Goal: Task Accomplishment & Management: Manage account settings

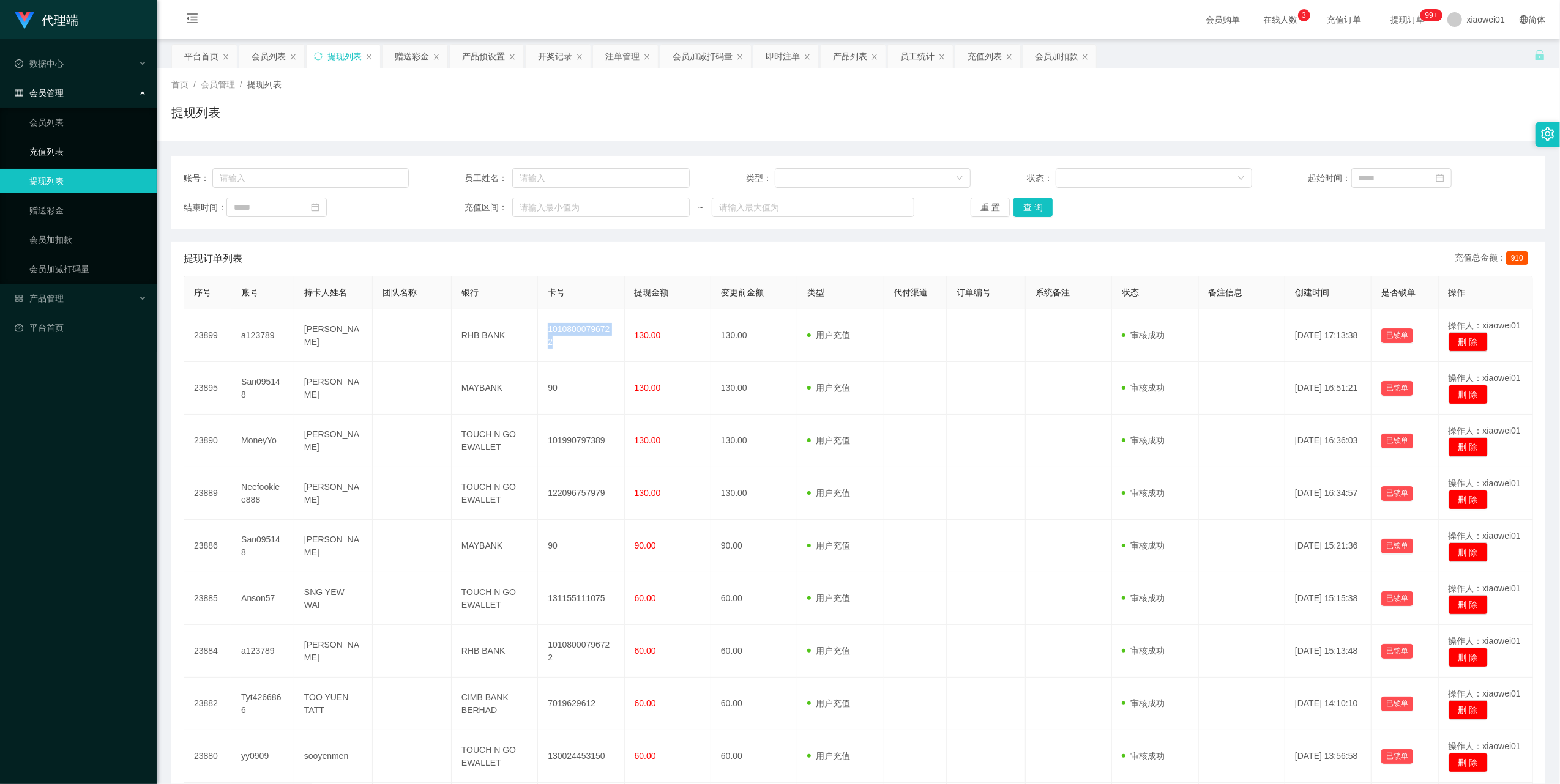
click at [41, 145] on link "充值列表" at bounding box center [88, 152] width 118 height 25
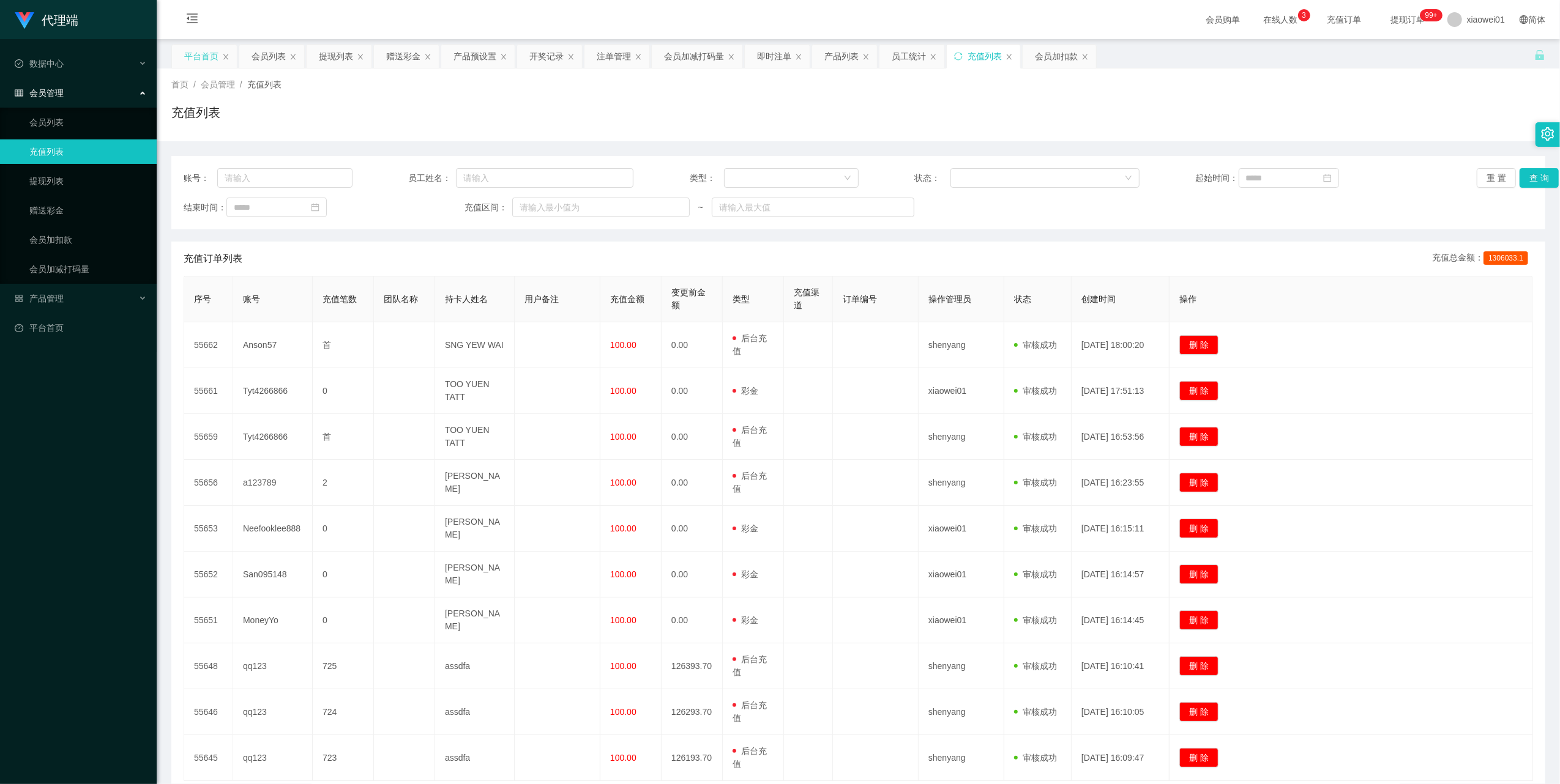
click at [221, 58] on div "平台首页" at bounding box center [205, 56] width 65 height 24
click at [213, 57] on div "平台首页" at bounding box center [202, 56] width 34 height 24
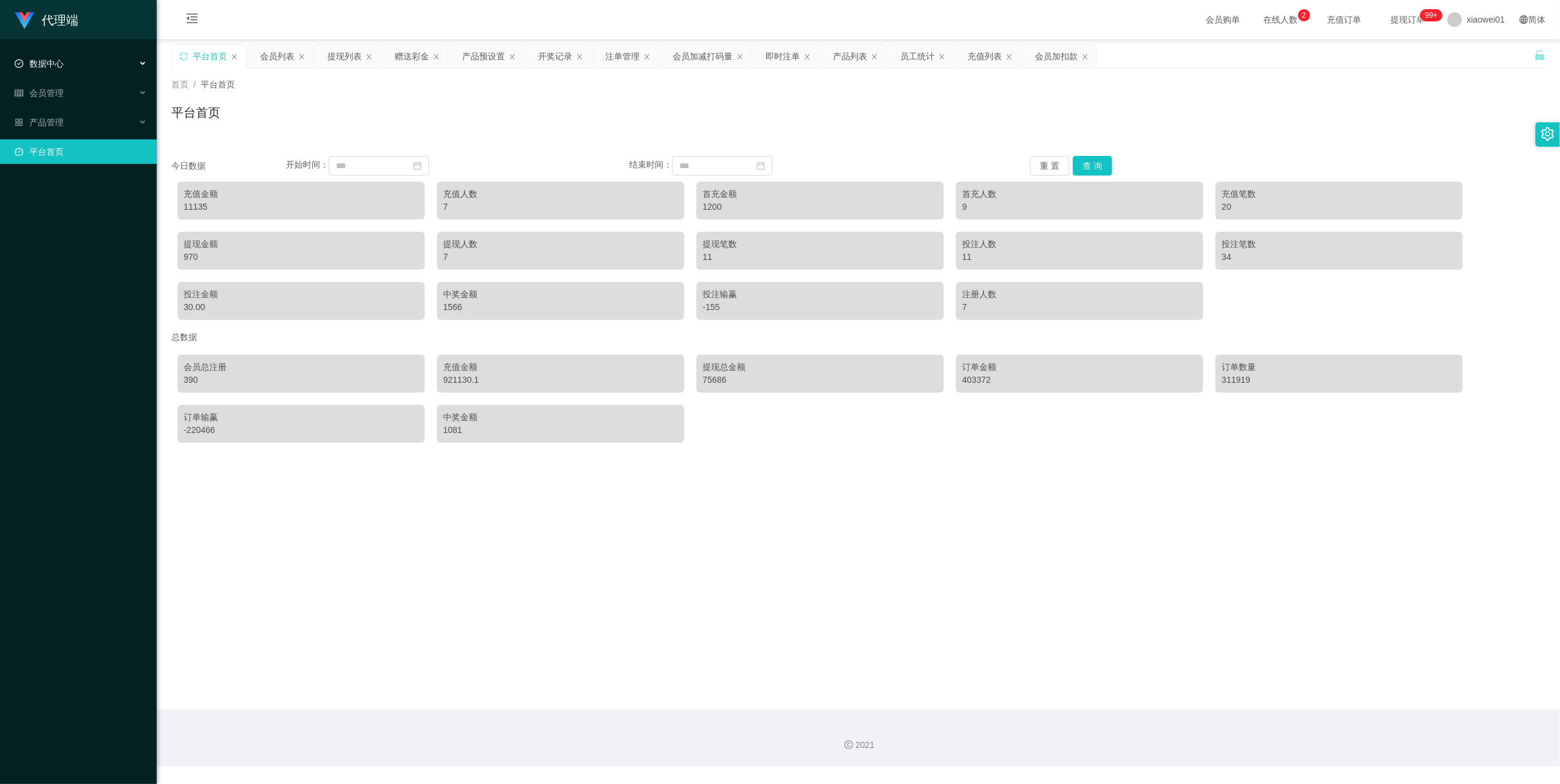
click at [35, 54] on div "数据中心" at bounding box center [78, 64] width 156 height 25
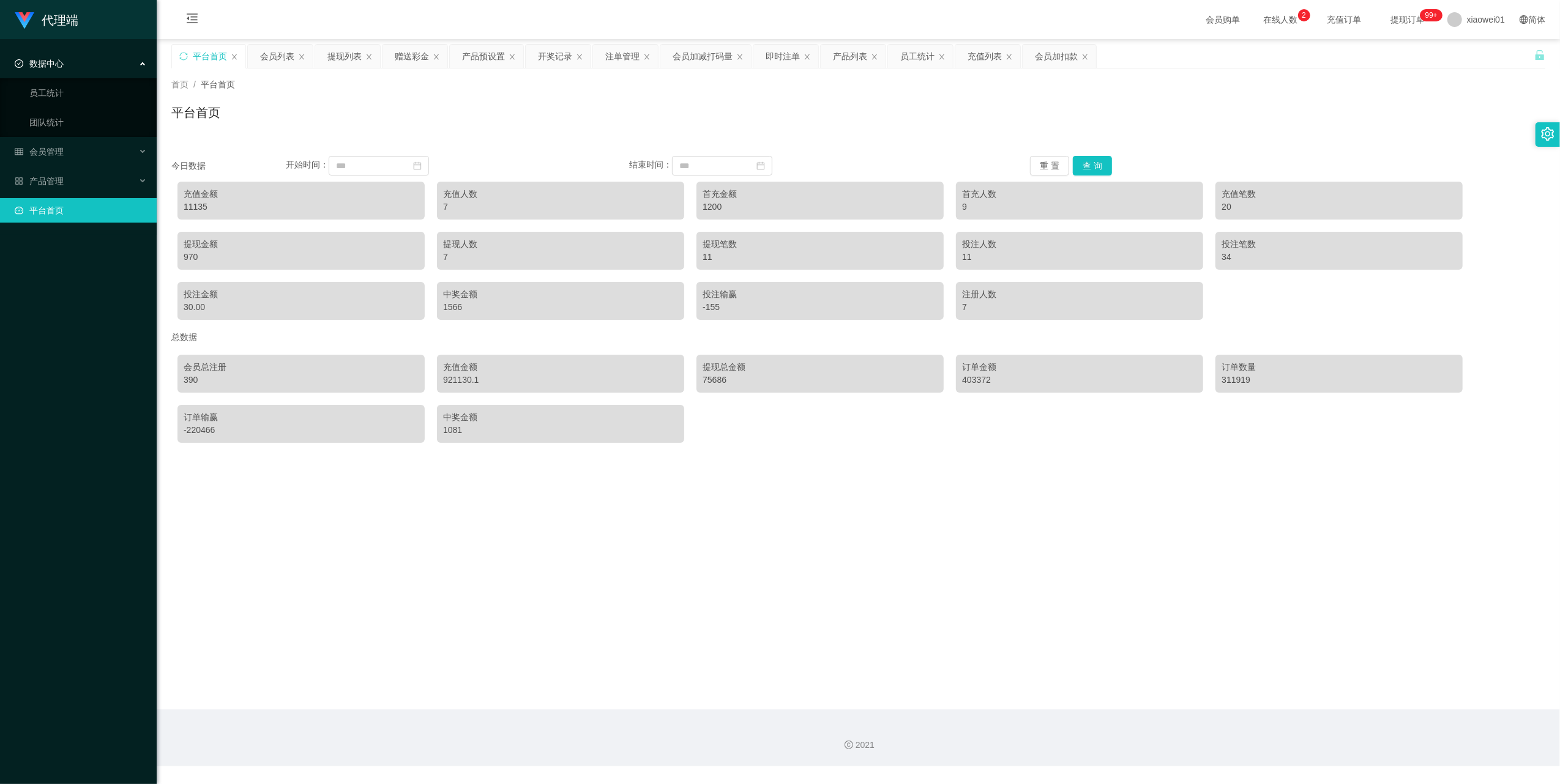
click at [44, 64] on span "数据中心" at bounding box center [39, 63] width 49 height 10
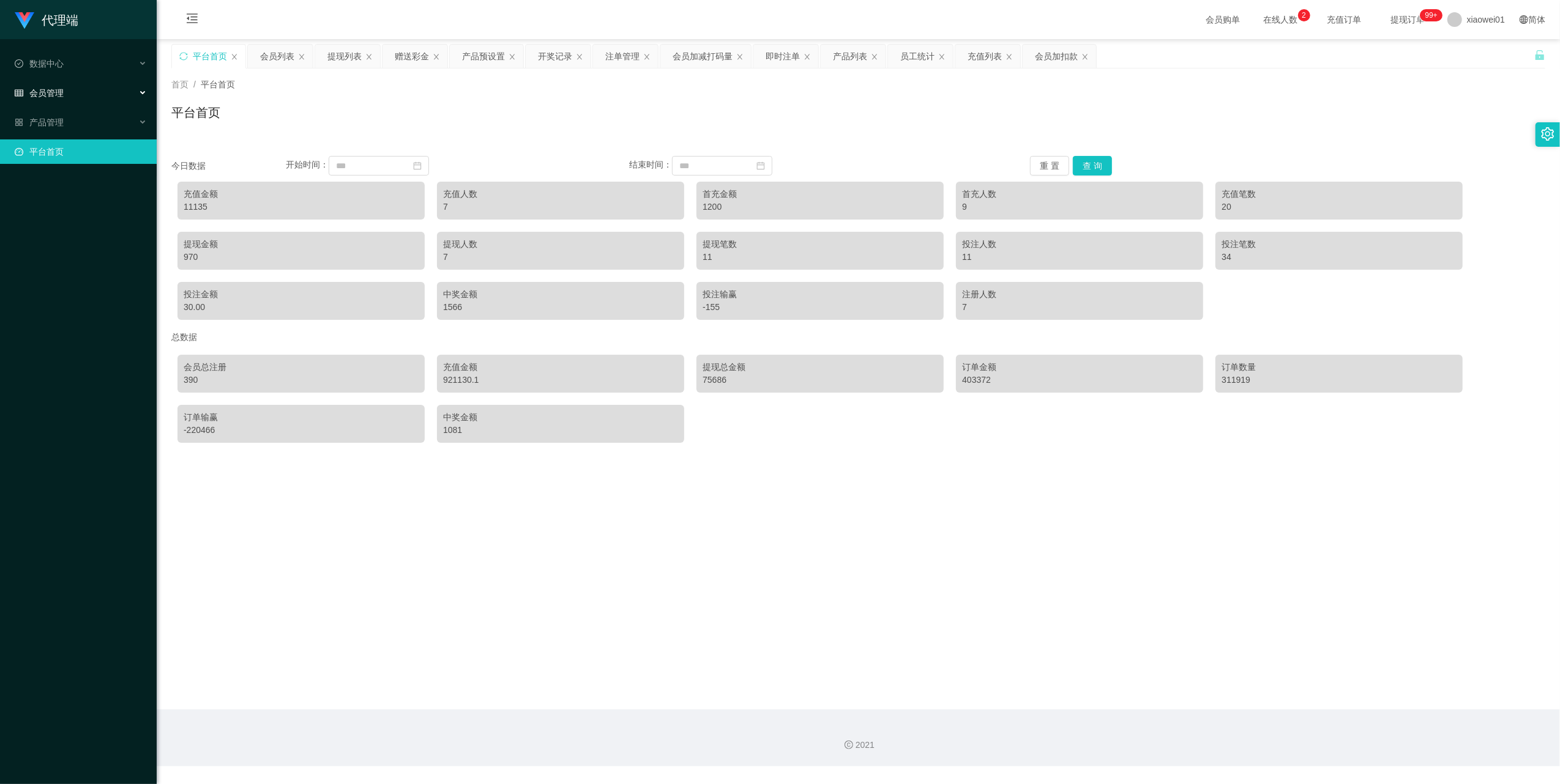
click at [57, 93] on span "会员管理" at bounding box center [39, 93] width 49 height 10
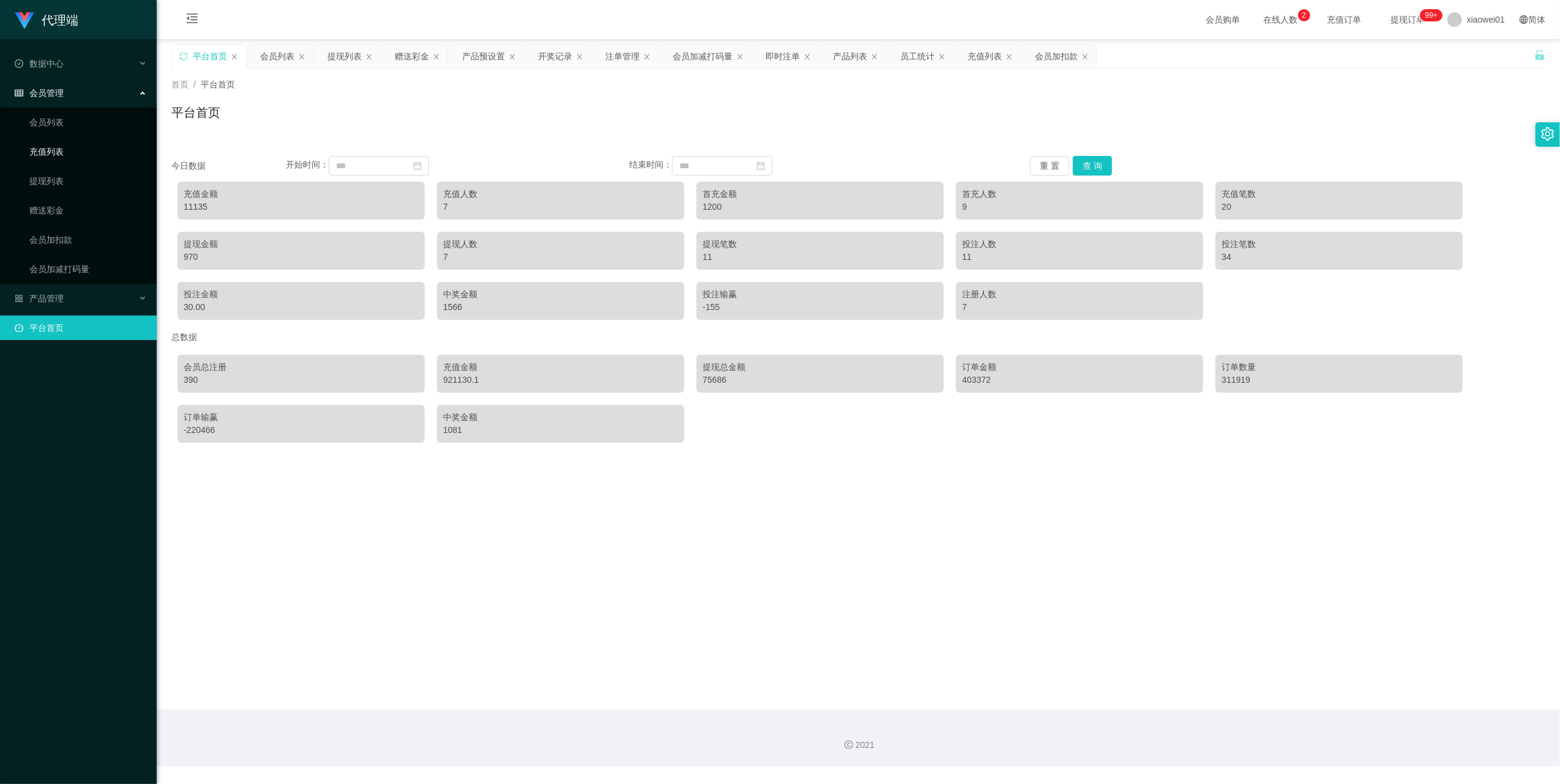
click at [51, 147] on link "充值列表" at bounding box center [88, 152] width 118 height 25
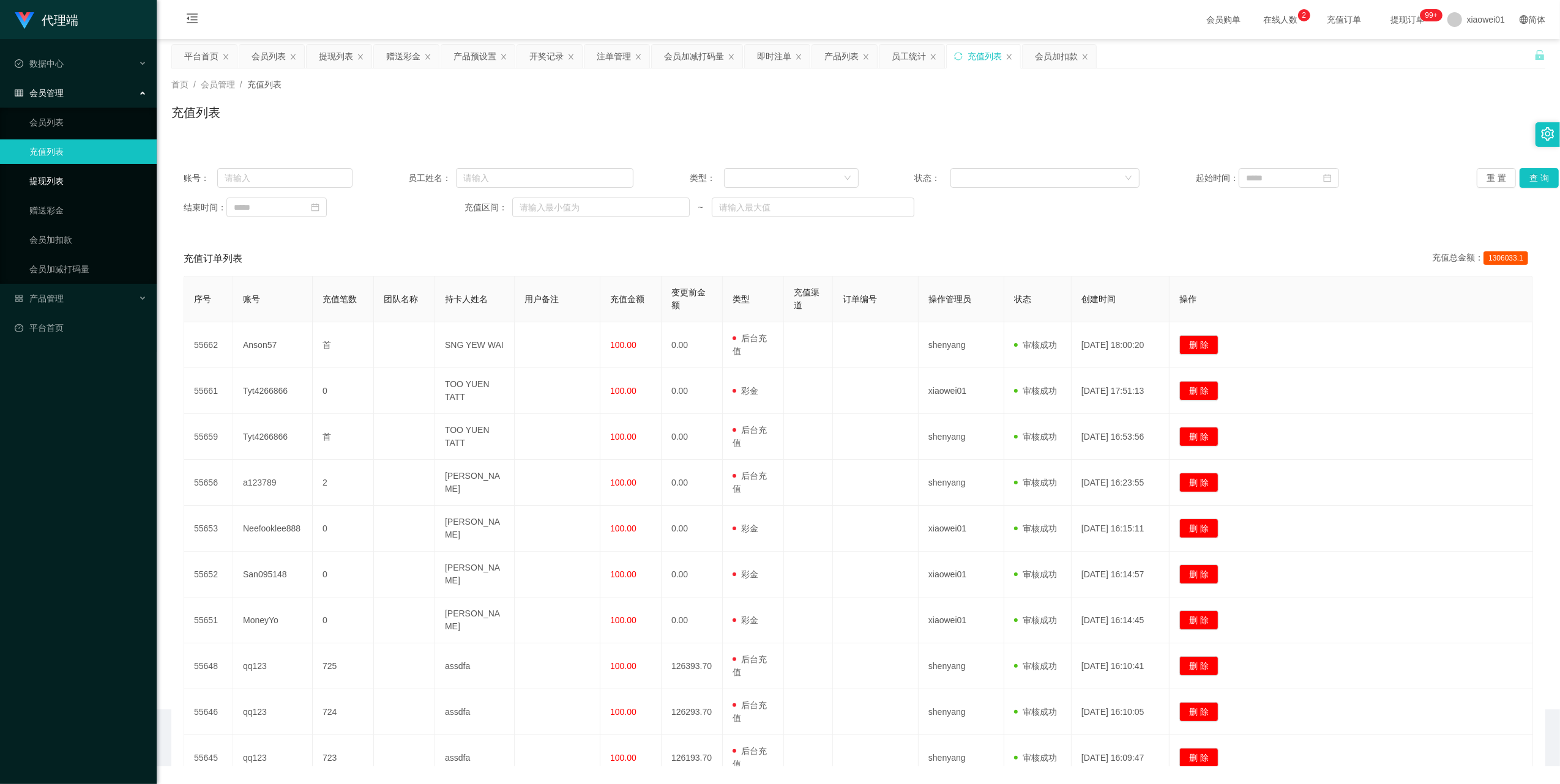
click at [51, 170] on link "提现列表" at bounding box center [88, 181] width 118 height 25
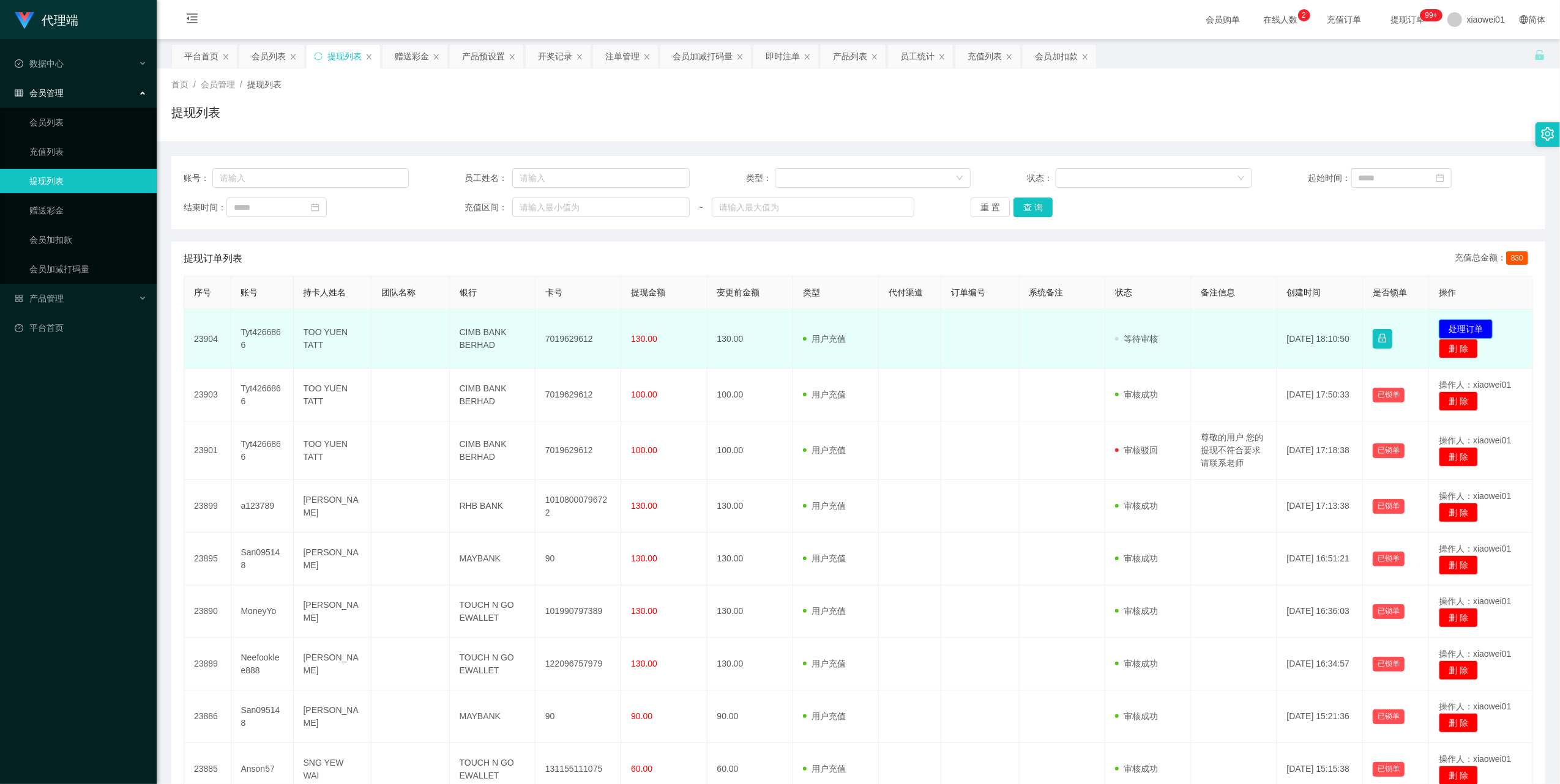
click at [1462, 324] on button "处理订单" at bounding box center [1466, 329] width 54 height 20
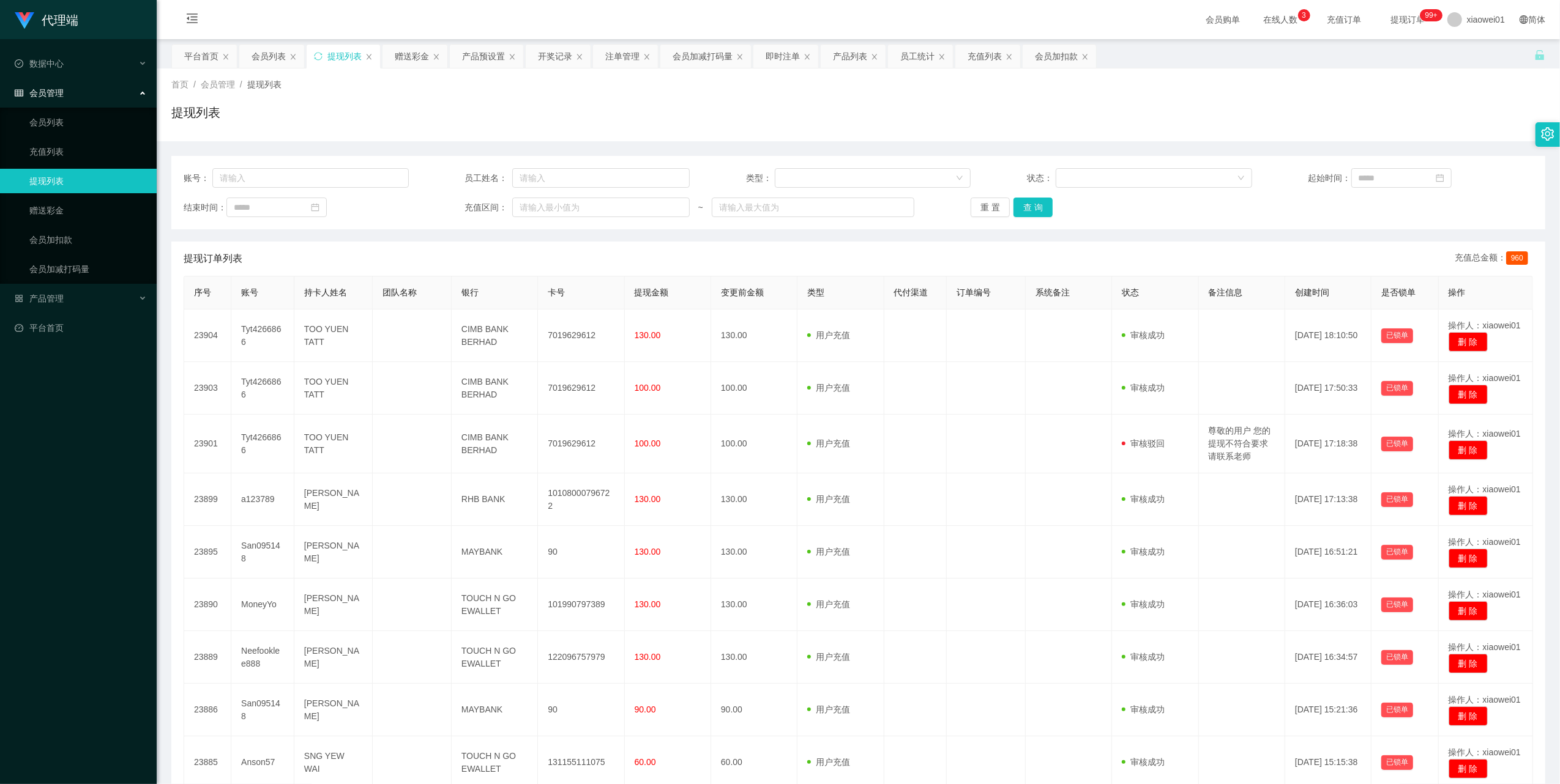
click at [48, 107] on ul "会员列表 充值列表 提现列表 赠送彩金 会员加扣款 会员加减打码量" at bounding box center [78, 195] width 156 height 176
click at [44, 121] on link "会员列表" at bounding box center [88, 122] width 118 height 25
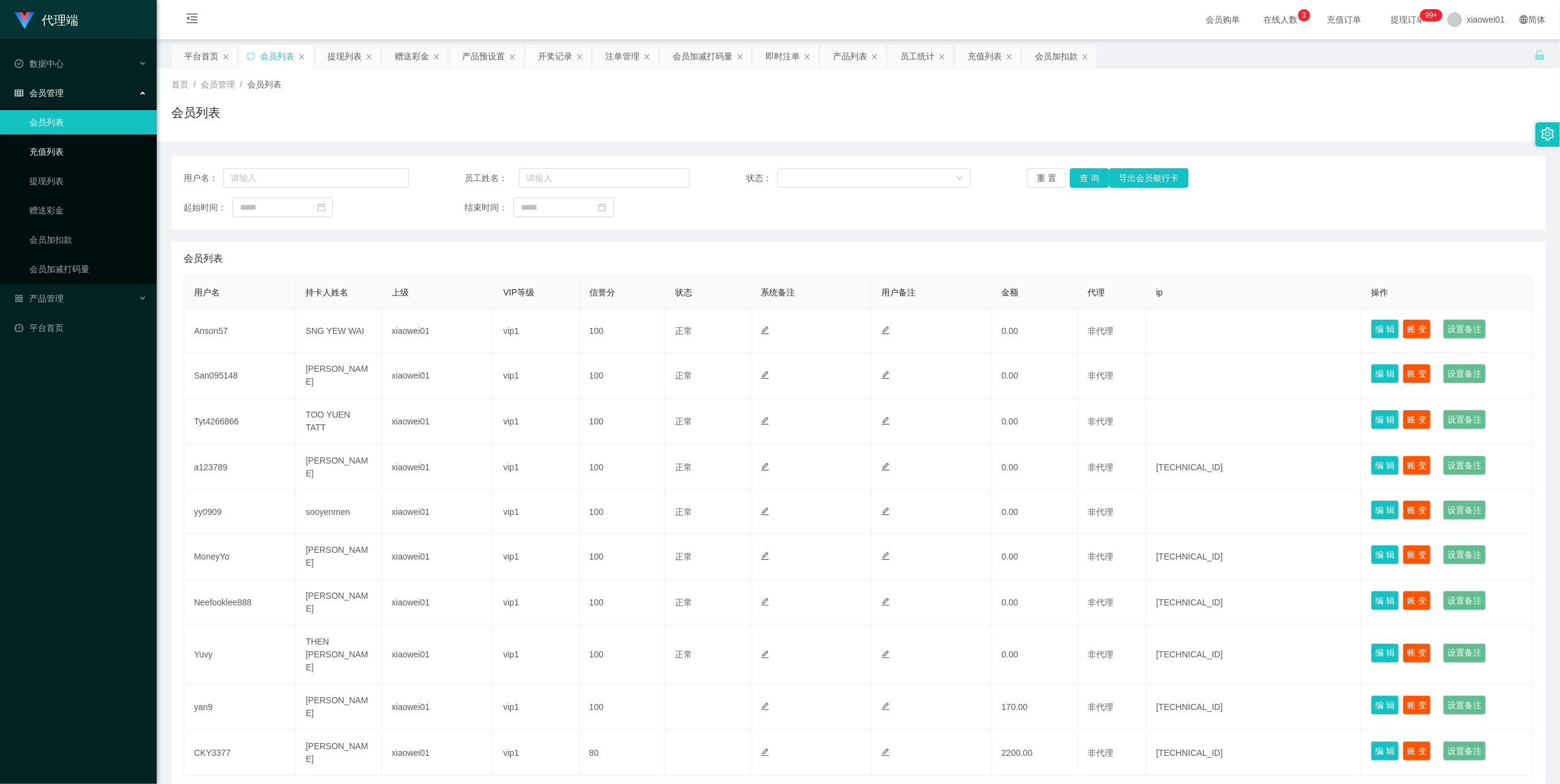
click at [62, 147] on link "充值列表" at bounding box center [88, 152] width 118 height 25
